Goal: Task Accomplishment & Management: Use online tool/utility

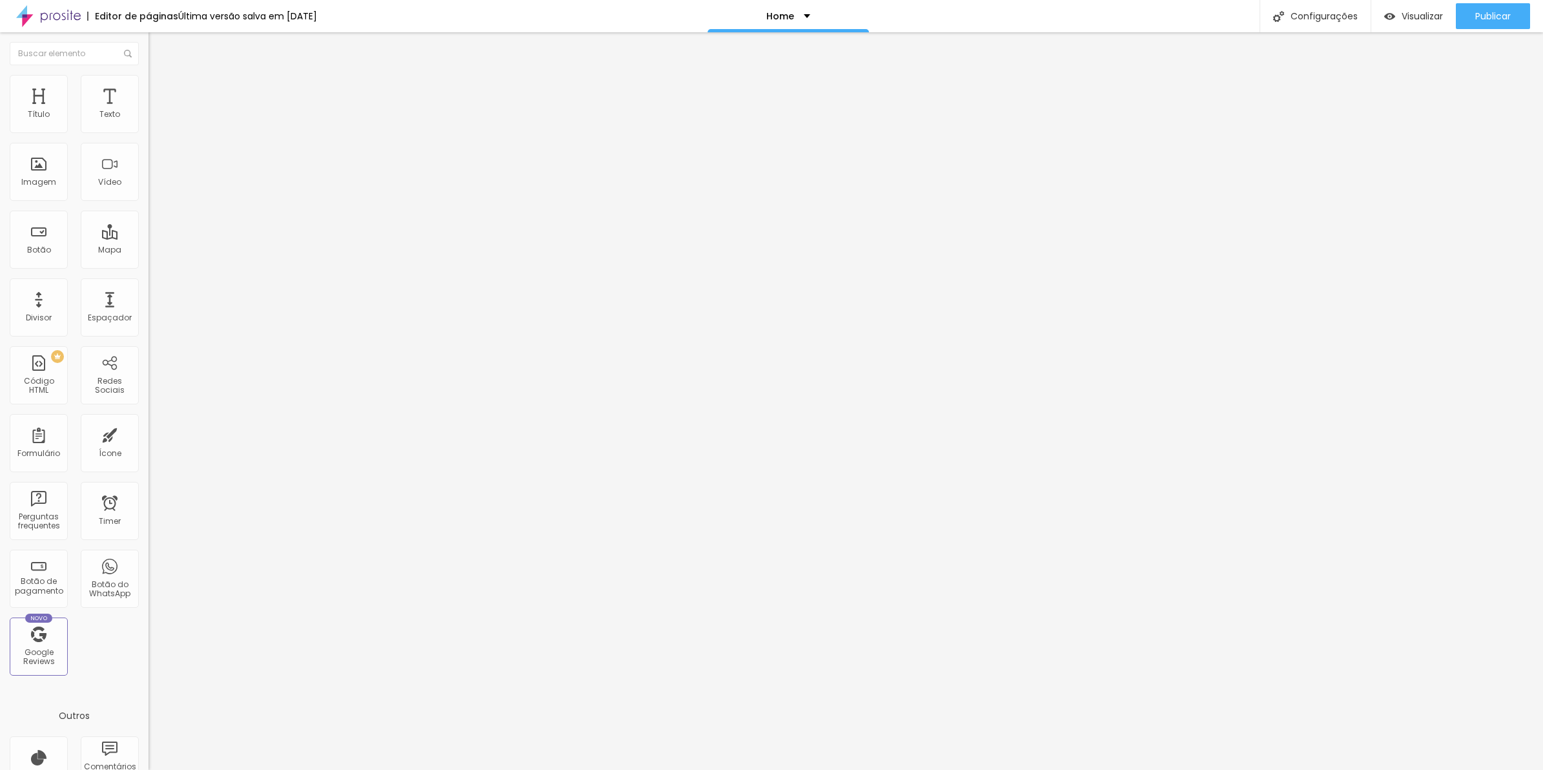
click at [160, 94] on span "Avançado" at bounding box center [181, 96] width 43 height 11
click at [149, 88] on li "Avançado" at bounding box center [223, 94] width 149 height 13
click at [149, 88] on img at bounding box center [155, 94] width 12 height 12
click at [149, 453] on img at bounding box center [153, 457] width 8 height 8
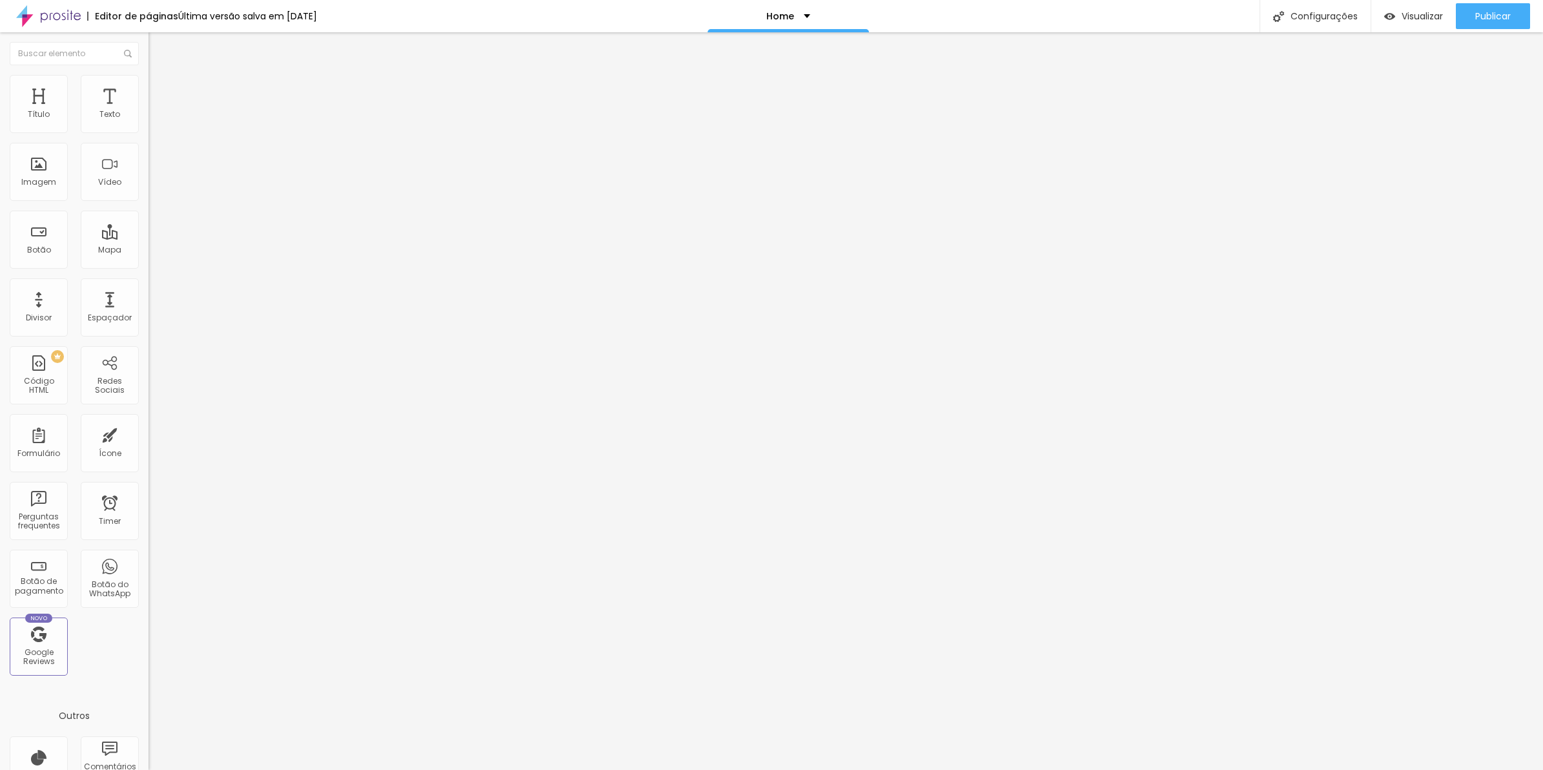
click at [160, 91] on span "Avançado" at bounding box center [181, 96] width 43 height 11
click at [160, 89] on span "Estilo" at bounding box center [170, 83] width 20 height 11
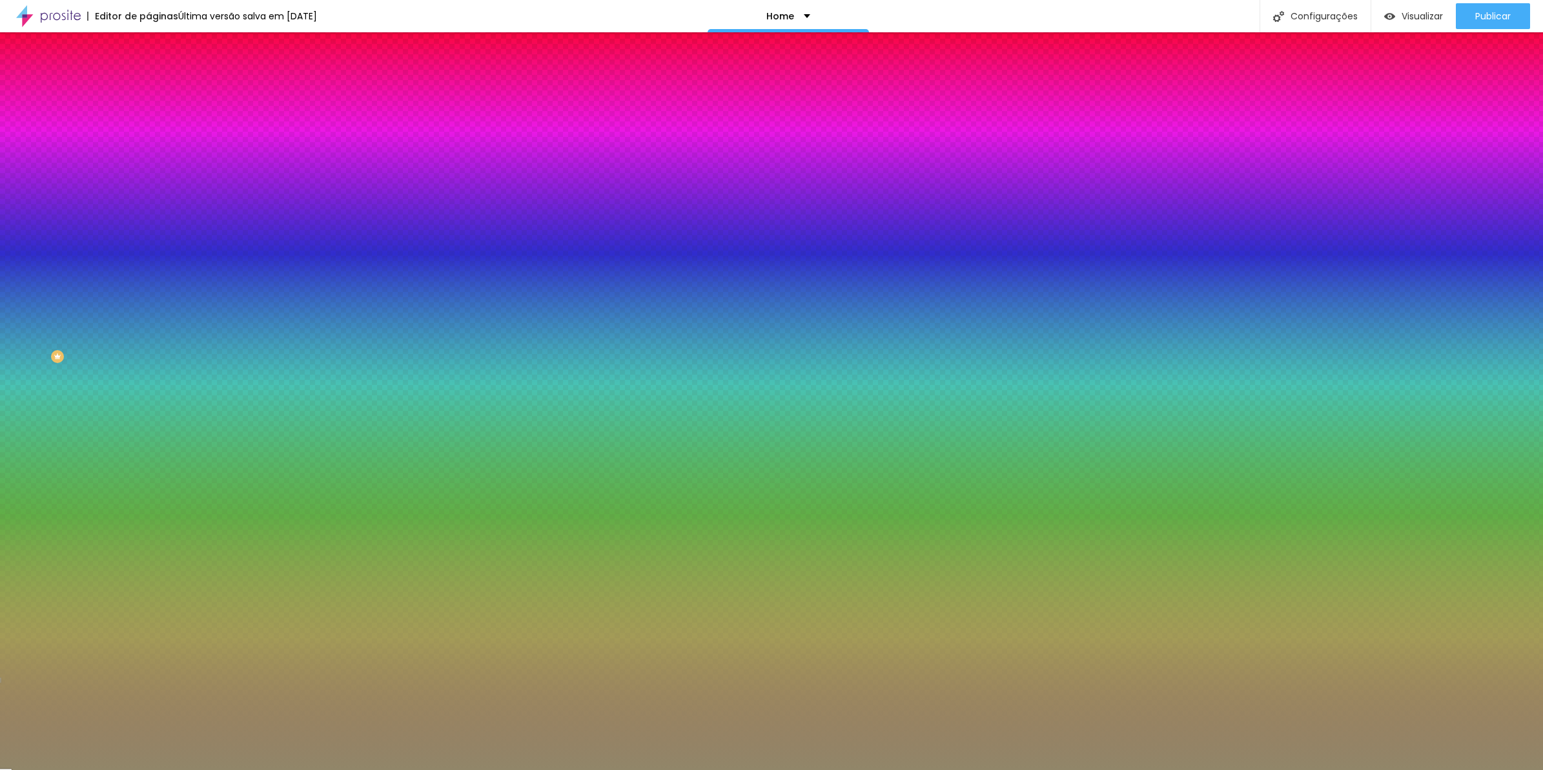
click at [154, 204] on icon "button" at bounding box center [158, 208] width 8 height 8
click at [391, 769] on div at bounding box center [771, 770] width 1543 height 0
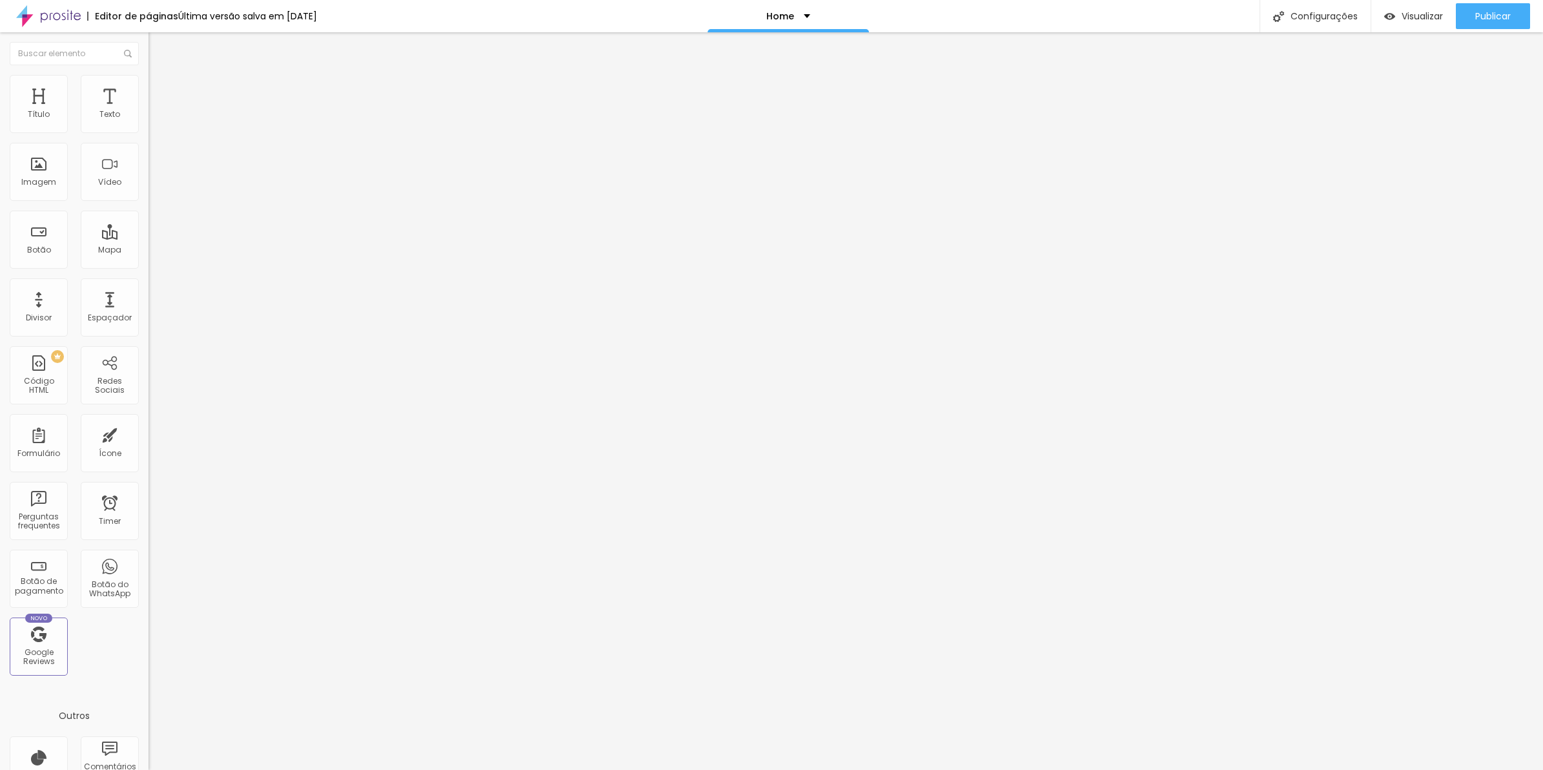
click at [52, 14] on img at bounding box center [48, 16] width 65 height 32
